Goal: Information Seeking & Learning: Learn about a topic

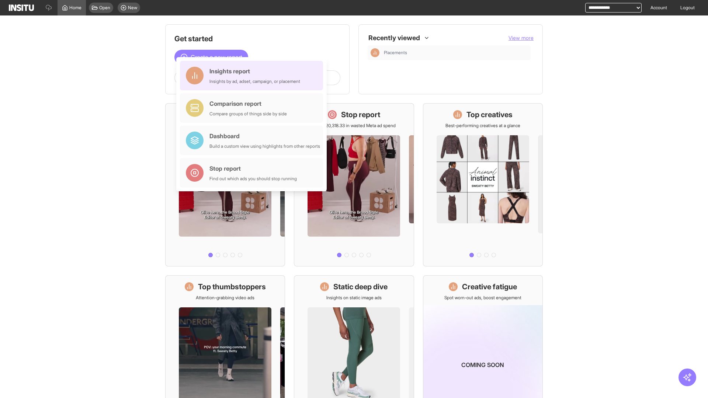
click at [253, 76] on div "Insights report Insights by ad, adset, campaign, or placement" at bounding box center [255, 76] width 91 height 18
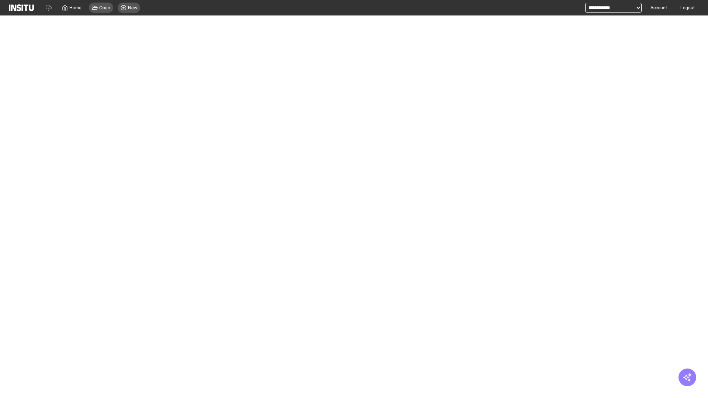
select select "**"
